Goal: Find specific page/section: Find specific page/section

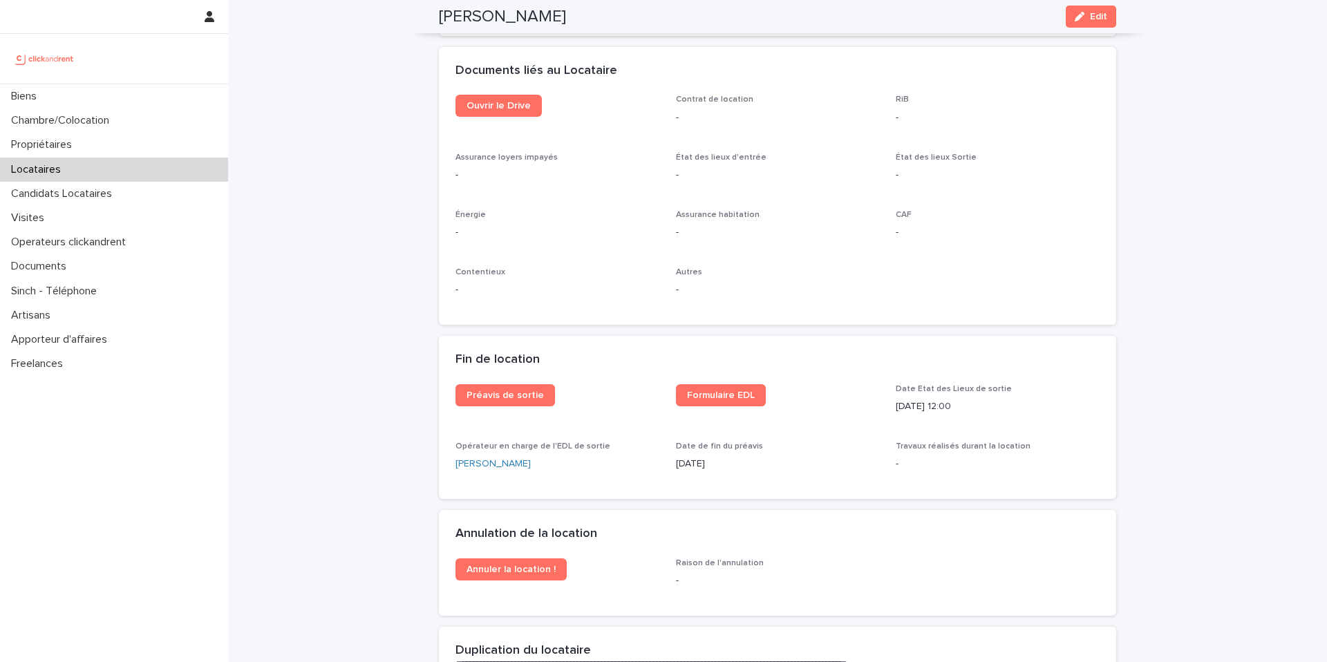
scroll to position [1482, 0]
click at [487, 110] on span "Ouvrir le Drive" at bounding box center [499, 105] width 64 height 10
click at [56, 104] on div "Biens" at bounding box center [114, 96] width 228 height 24
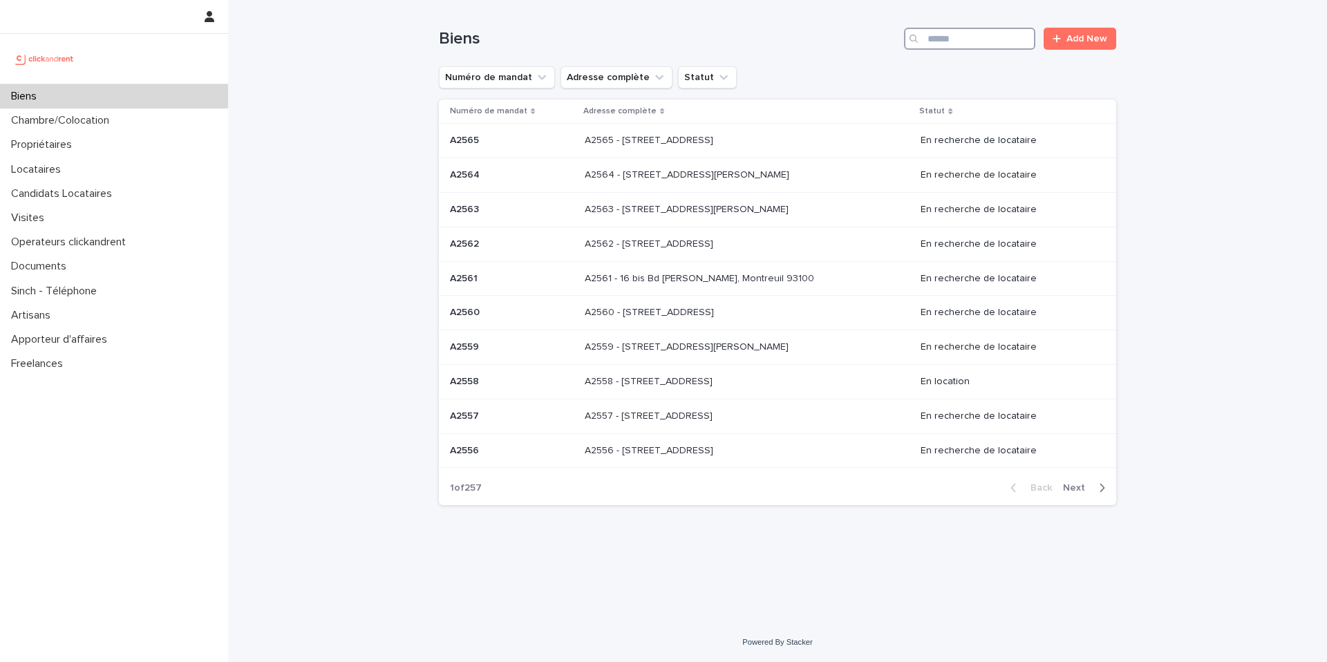
click at [989, 34] on input "Search" at bounding box center [969, 39] width 131 height 22
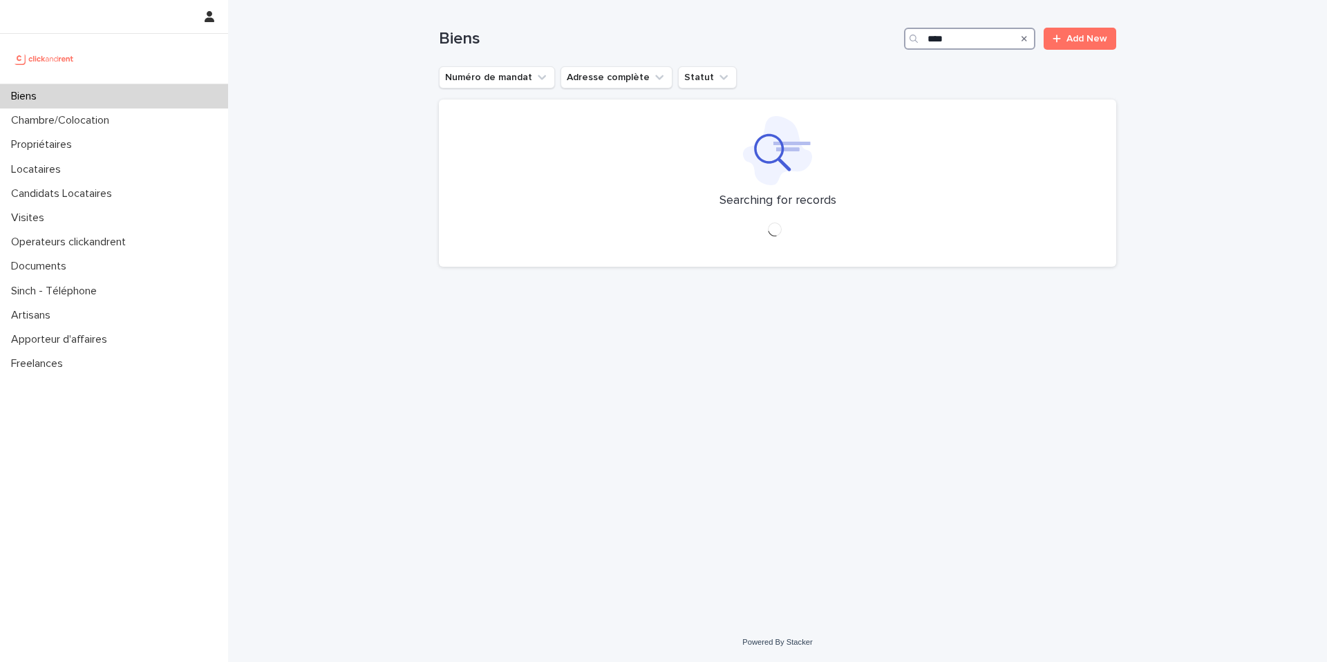
type input "*****"
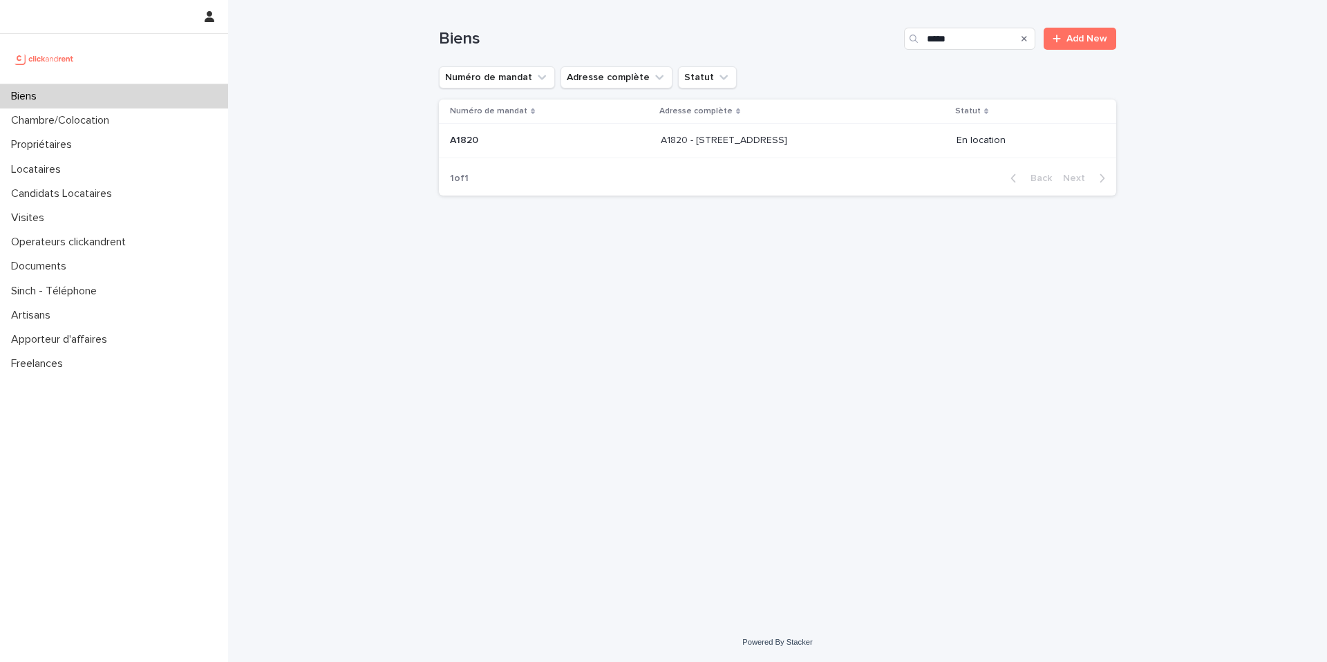
click at [686, 136] on p "A1820 - [STREET_ADDRESS]" at bounding box center [725, 139] width 129 height 15
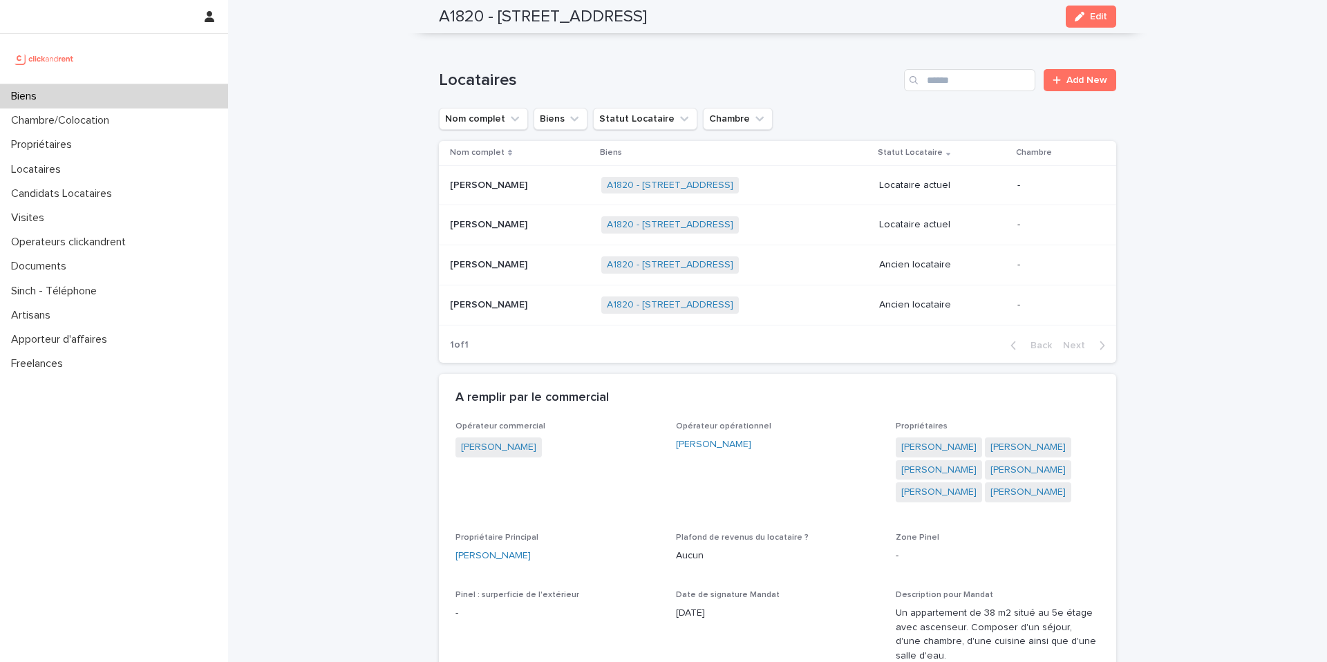
scroll to position [767, 0]
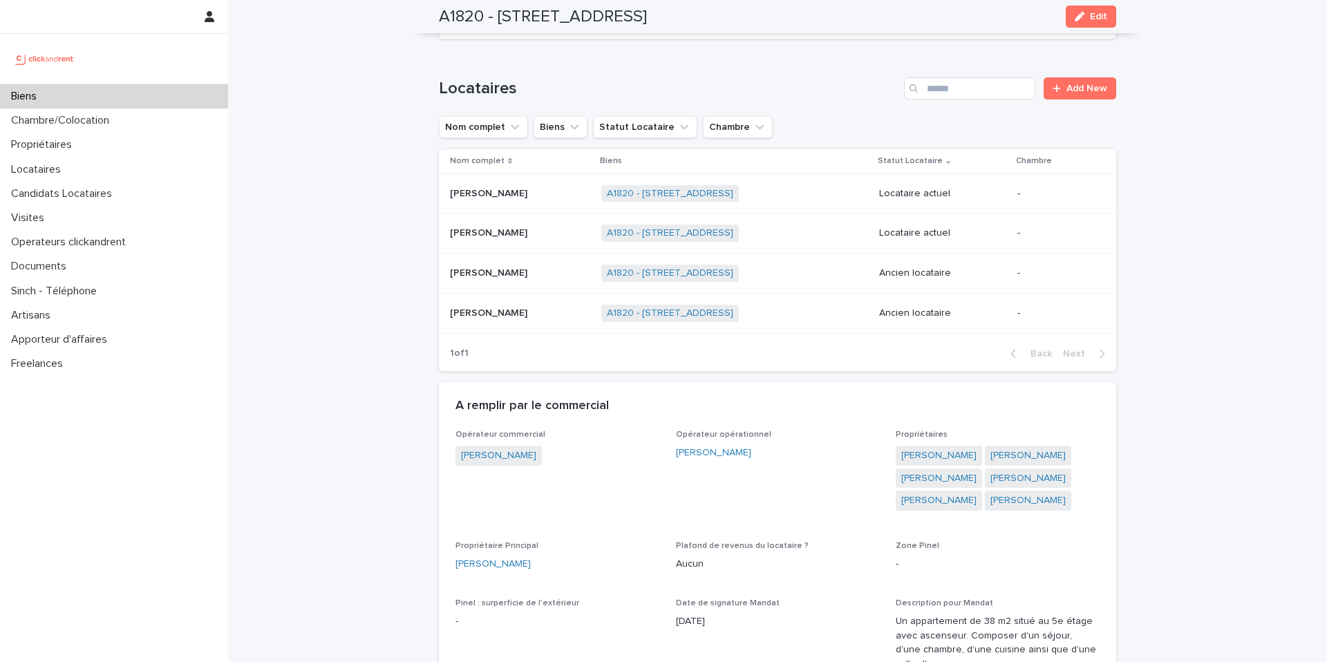
click at [484, 265] on p "[PERSON_NAME]" at bounding box center [490, 272] width 80 height 15
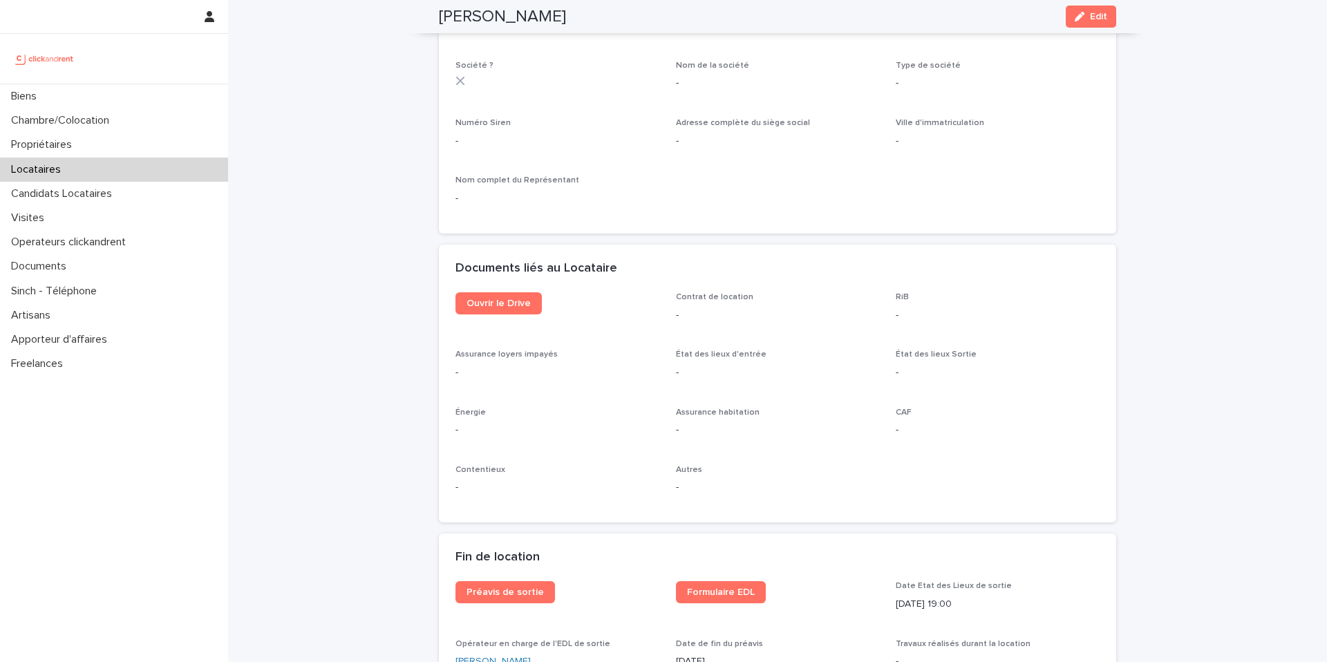
scroll to position [1252, 0]
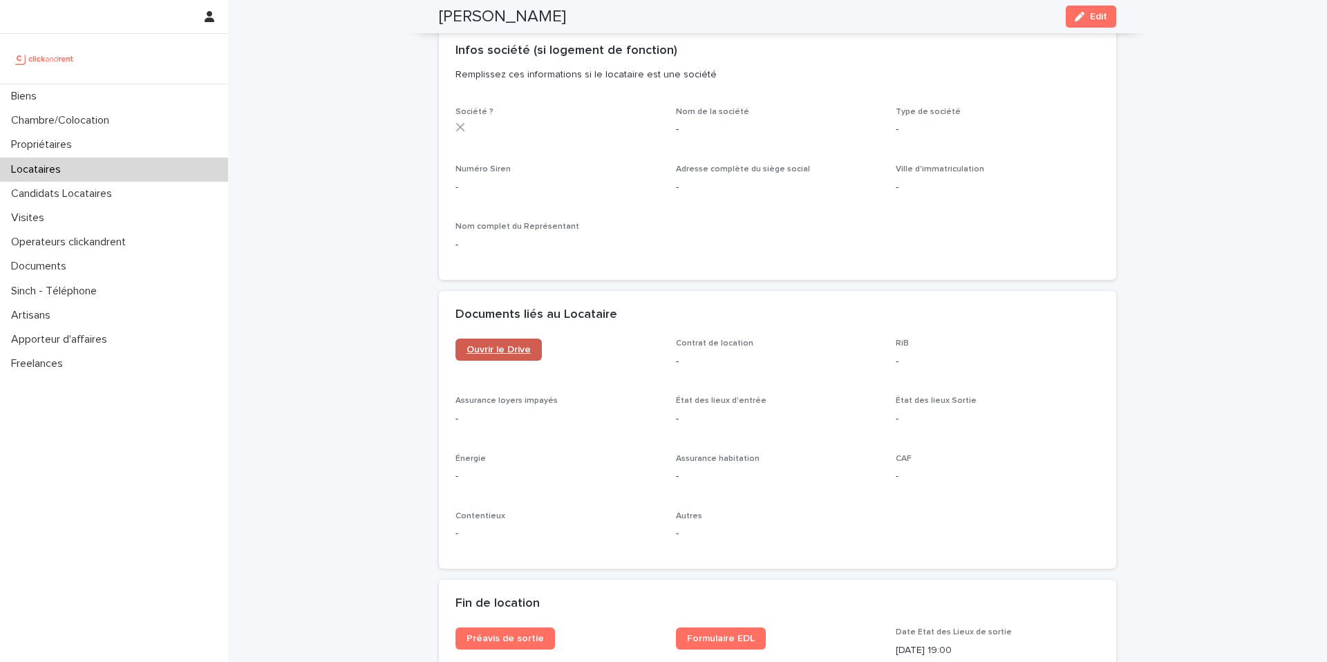
click at [516, 345] on span "Ouvrir le Drive" at bounding box center [499, 350] width 64 height 10
